Goal: Transaction & Acquisition: Purchase product/service

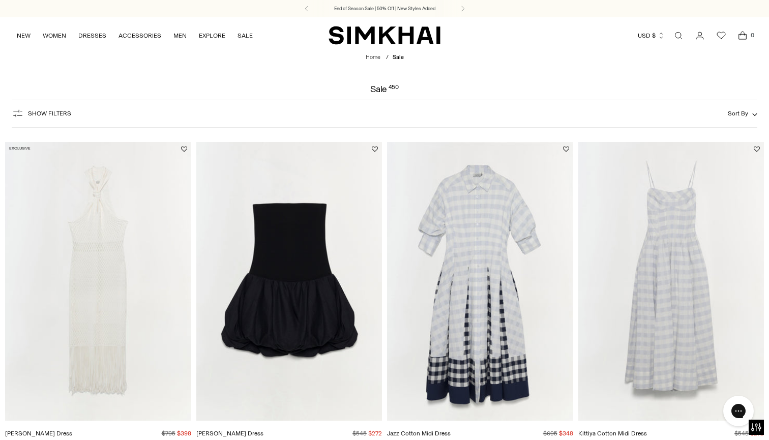
click at [46, 114] on span "Show Filters" at bounding box center [49, 113] width 43 height 7
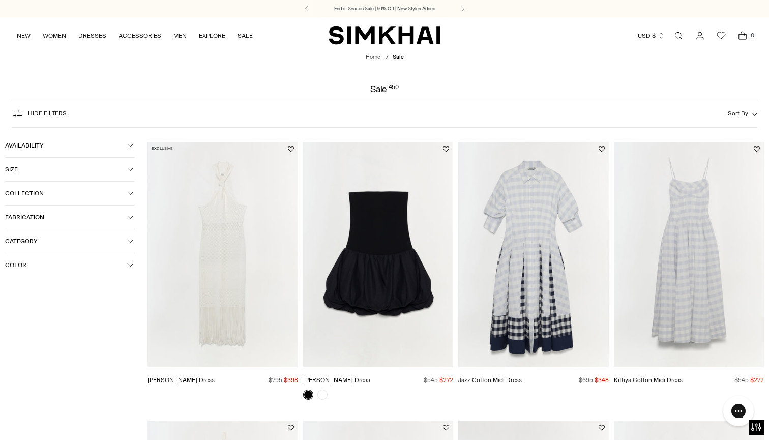
click at [16, 264] on span "Color" at bounding box center [66, 265] width 122 height 7
click at [20, 306] on span "Black" at bounding box center [28, 304] width 21 height 9
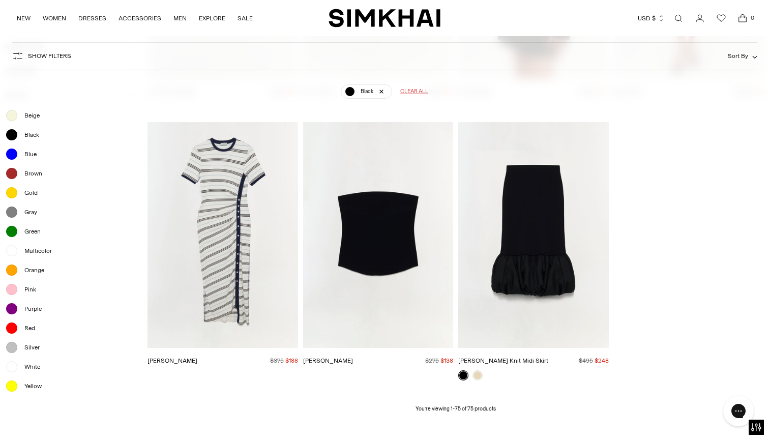
scroll to position [5153, 0]
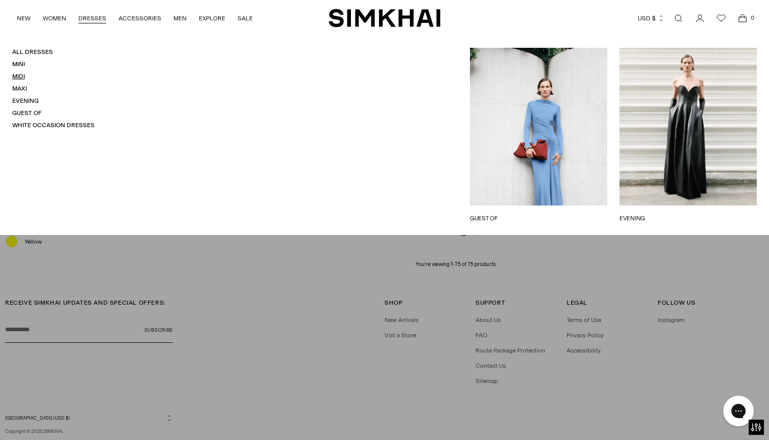
click at [16, 75] on link "Midi" at bounding box center [18, 76] width 13 height 7
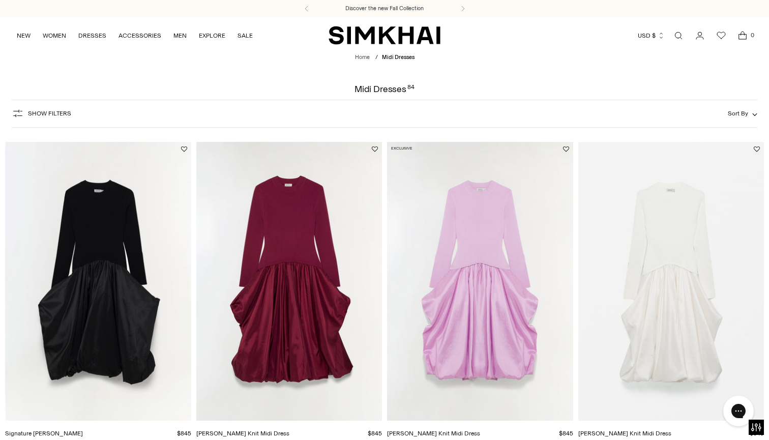
click at [47, 119] on button "Show Filters" at bounding box center [42, 113] width 60 height 16
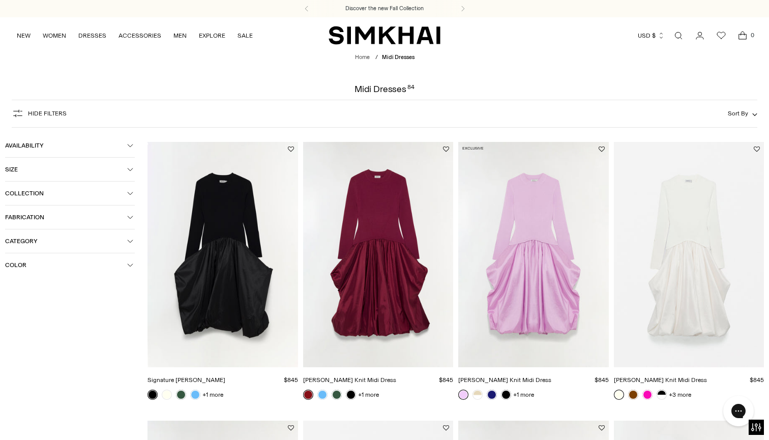
click at [24, 262] on span "Color" at bounding box center [66, 265] width 122 height 7
click at [32, 305] on span "Black" at bounding box center [28, 304] width 21 height 9
